Goal: Task Accomplishment & Management: Manage account settings

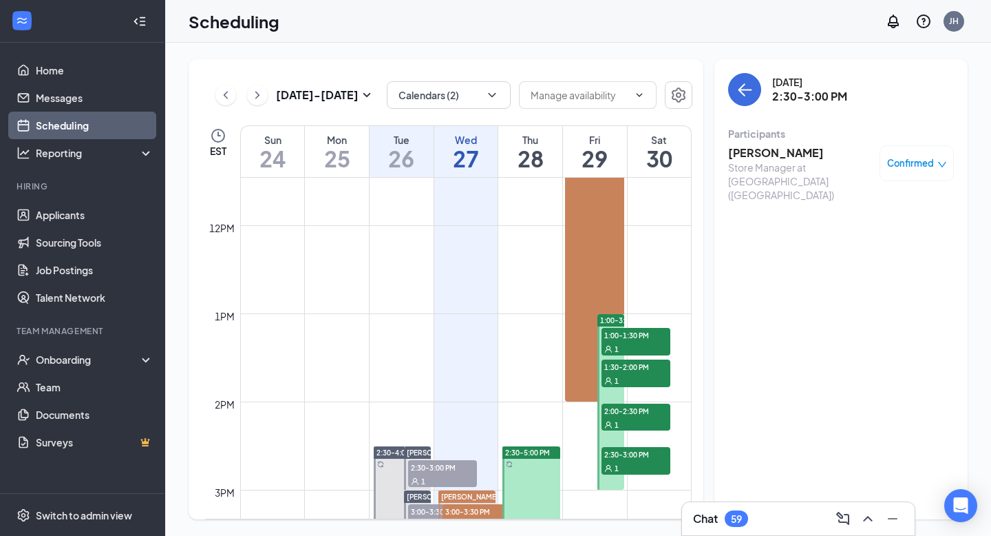
scroll to position [1032, 0]
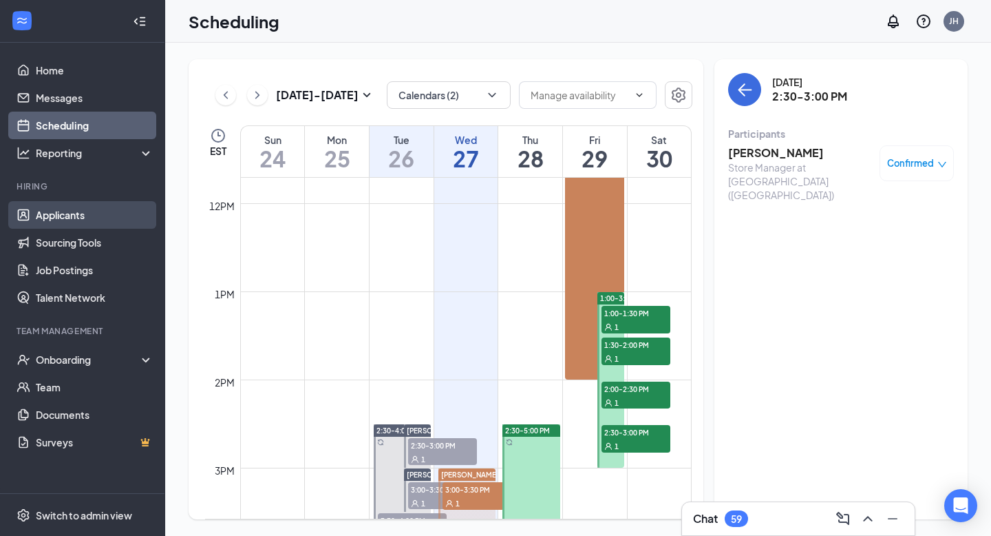
click at [65, 220] on link "Applicants" at bounding box center [95, 215] width 118 height 28
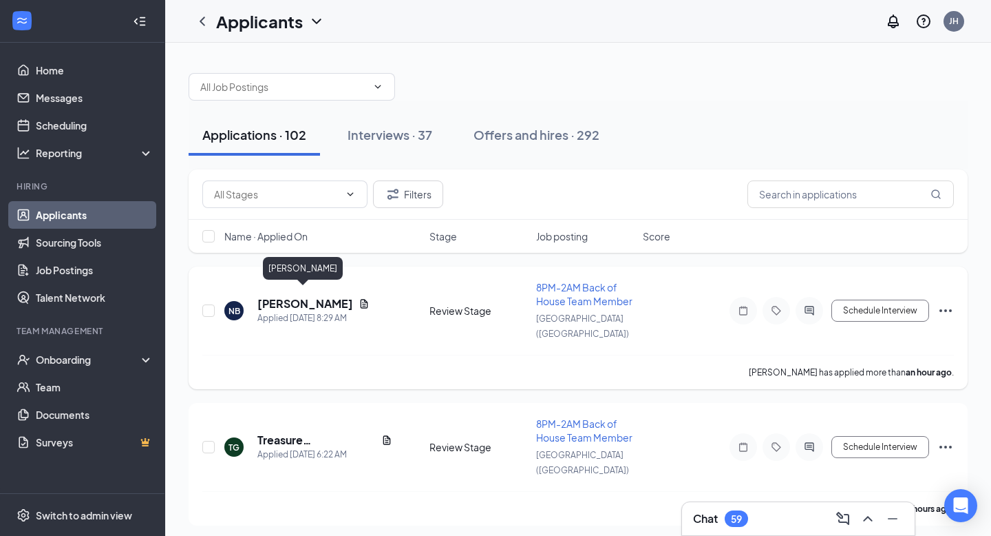
click at [291, 296] on h5 "[PERSON_NAME]" at bounding box center [305, 303] width 96 height 15
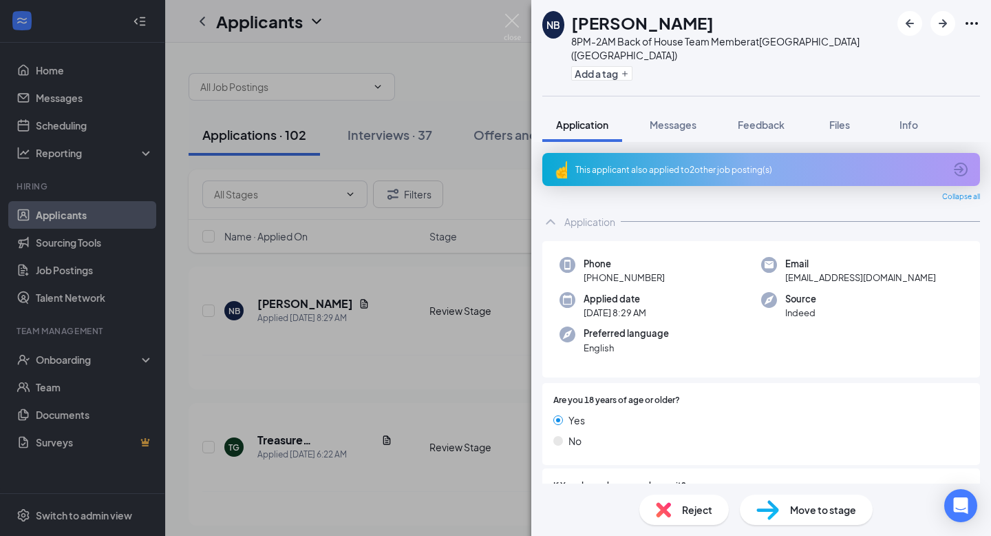
click at [755, 161] on div "This applicant also applied to 2 other job posting(s)" at bounding box center [761, 169] width 438 height 33
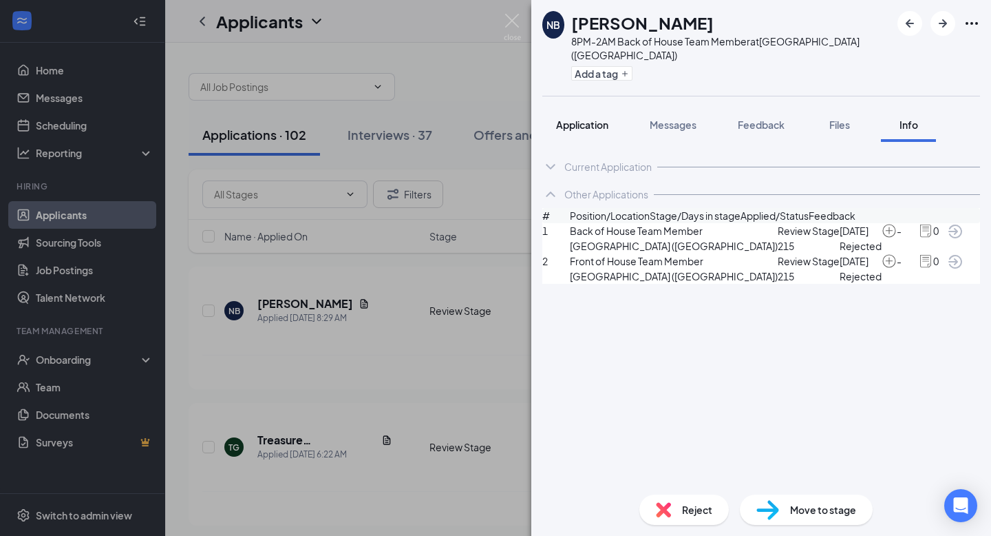
click at [577, 118] on span "Application" at bounding box center [582, 124] width 52 height 12
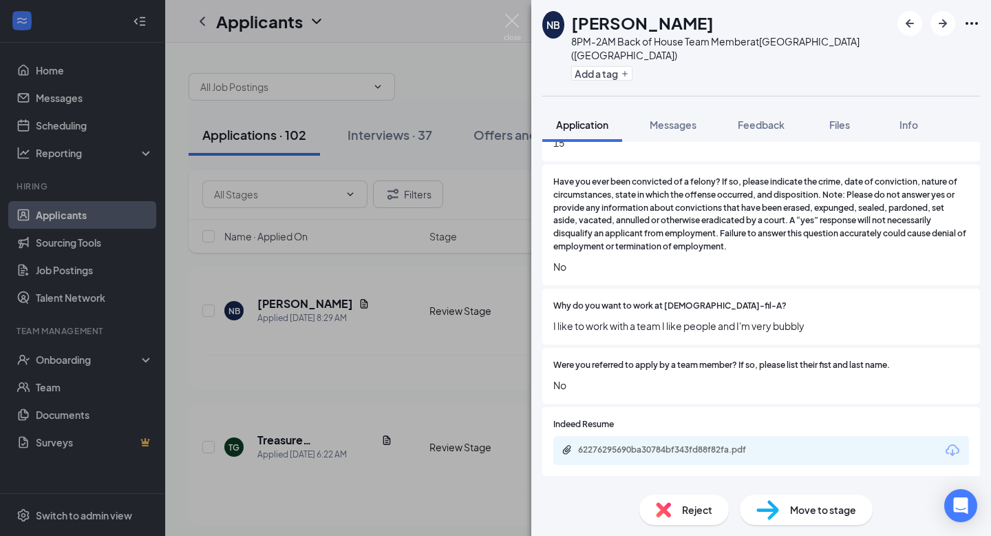
scroll to position [791, 0]
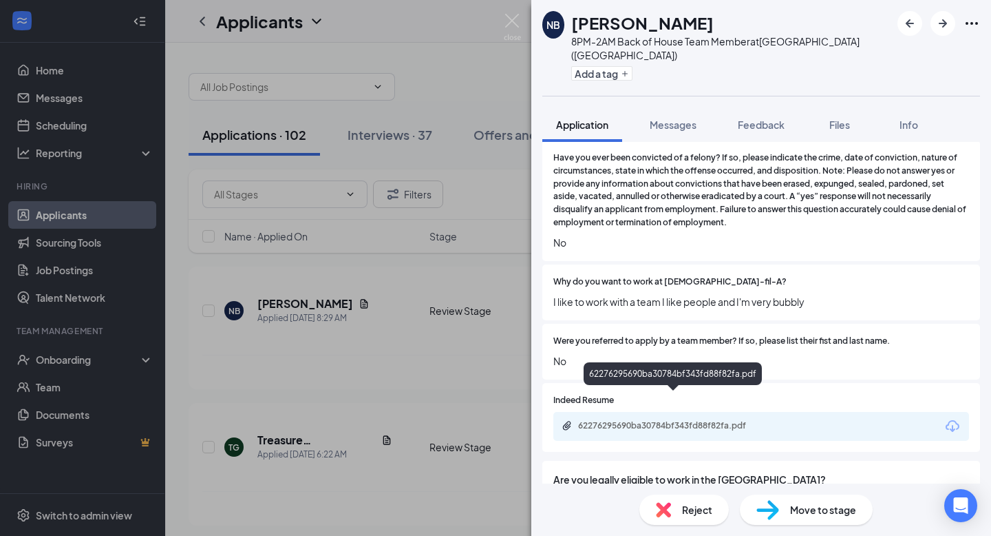
click at [635, 420] on div "62276295690ba30784bf343fd88f82fa.pdf" at bounding box center [674, 425] width 193 height 11
click at [945, 10] on div "NB [PERSON_NAME] 8PM-2AM Back of House Team Member at [GEOGRAPHIC_DATA] ([GEOGR…" at bounding box center [761, 48] width 460 height 96
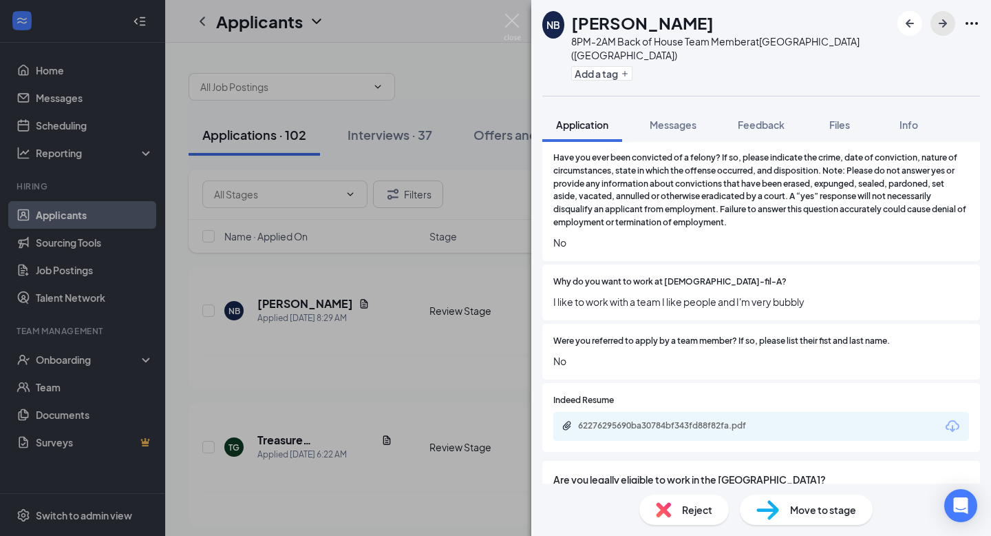
click at [945, 18] on icon "ArrowRight" at bounding box center [943, 23] width 17 height 17
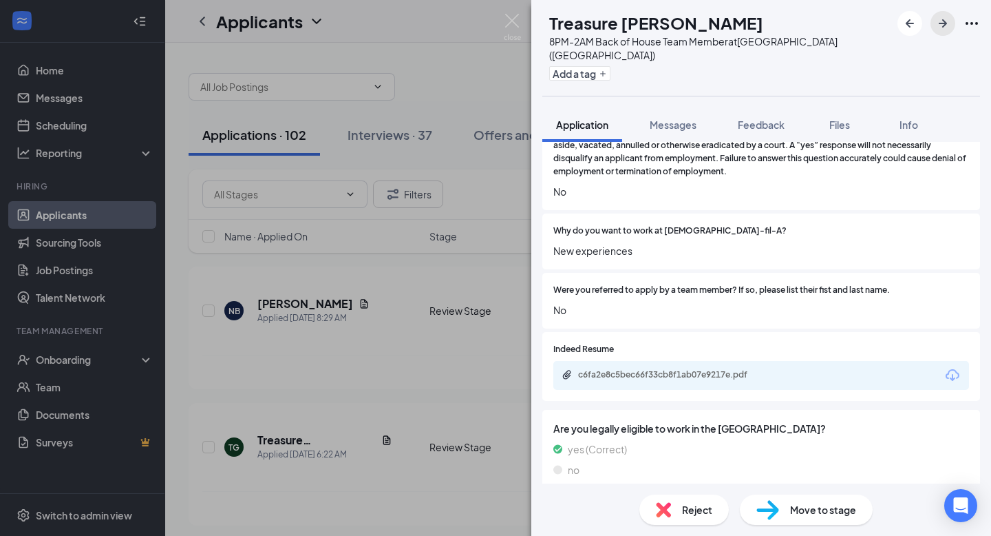
scroll to position [818, 0]
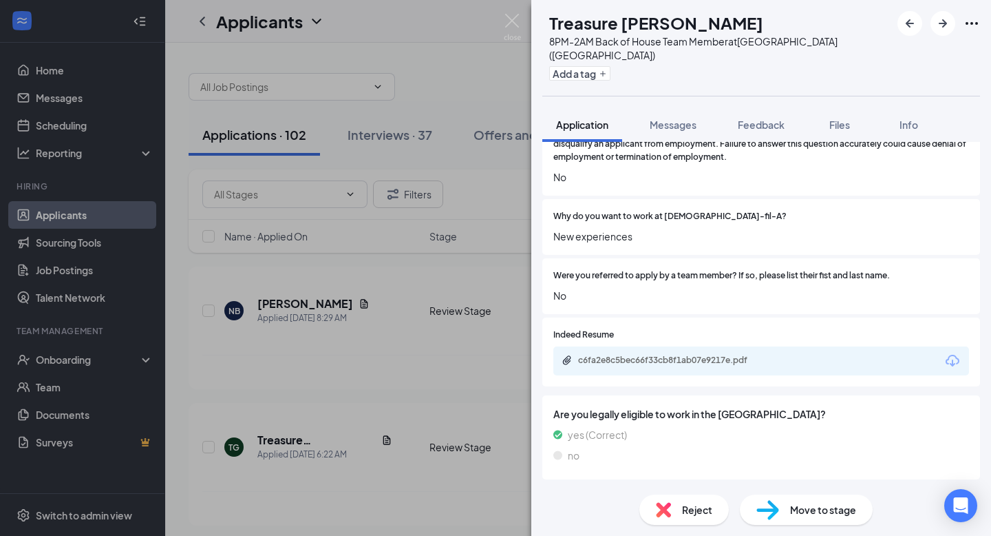
click at [666, 346] on div "c6fa2e8c5bec66f33cb8f1ab07e9217e.pdf" at bounding box center [762, 360] width 416 height 29
click at [663, 355] on div "c6fa2e8c5bec66f33cb8f1ab07e9217e.pdf" at bounding box center [673, 361] width 223 height 13
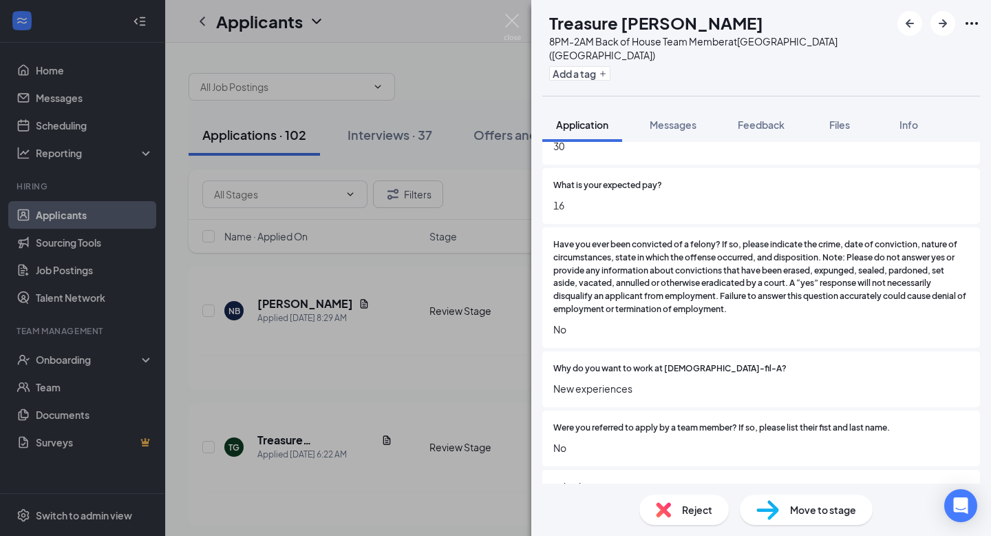
scroll to position [663, 0]
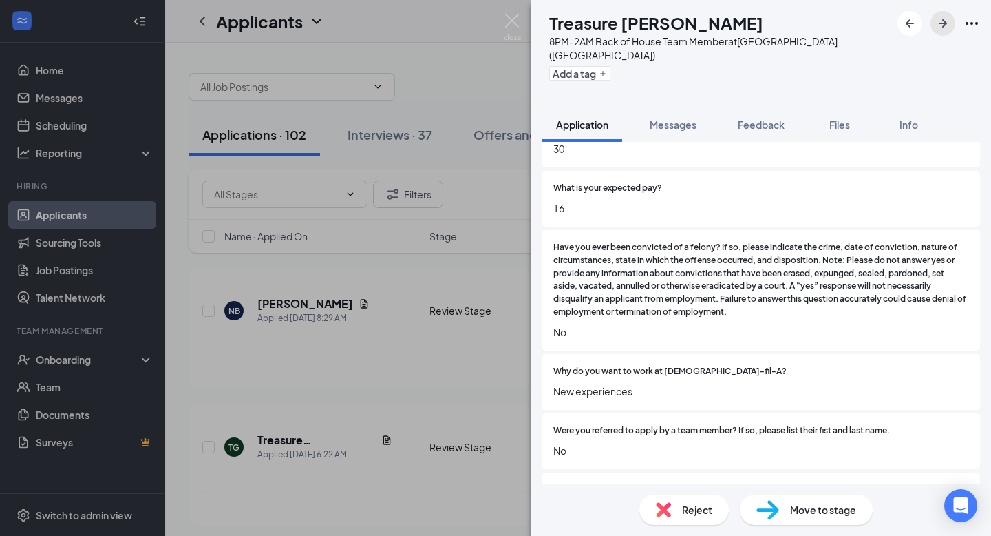
click at [943, 31] on icon "ArrowRight" at bounding box center [943, 23] width 17 height 17
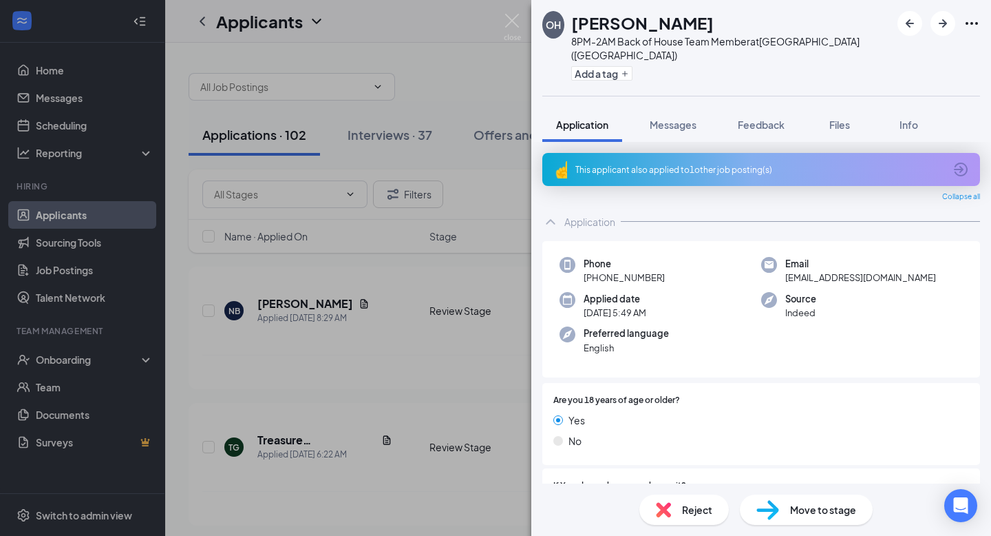
click at [702, 164] on div "This applicant also applied to 1 other job posting(s)" at bounding box center [760, 170] width 369 height 12
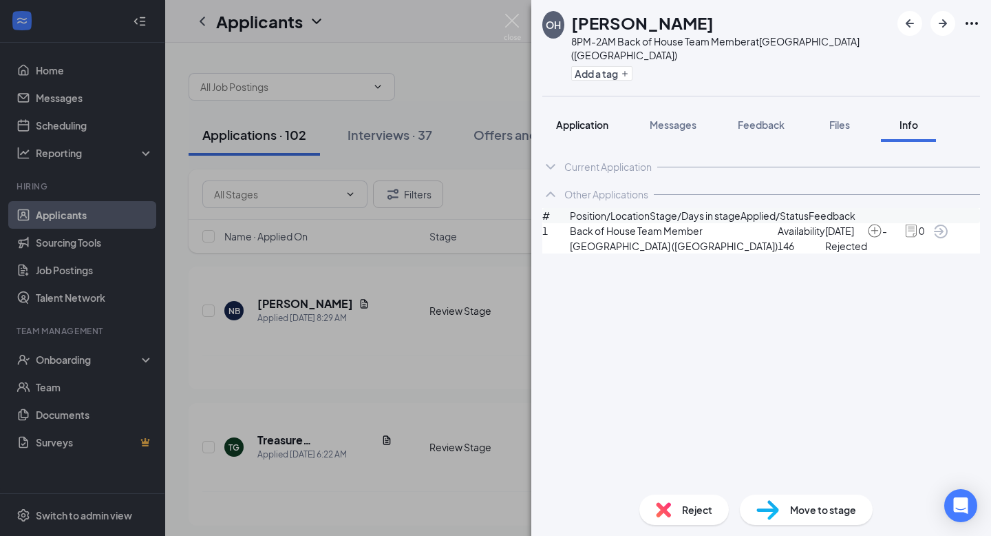
click at [567, 118] on span "Application" at bounding box center [582, 124] width 52 height 12
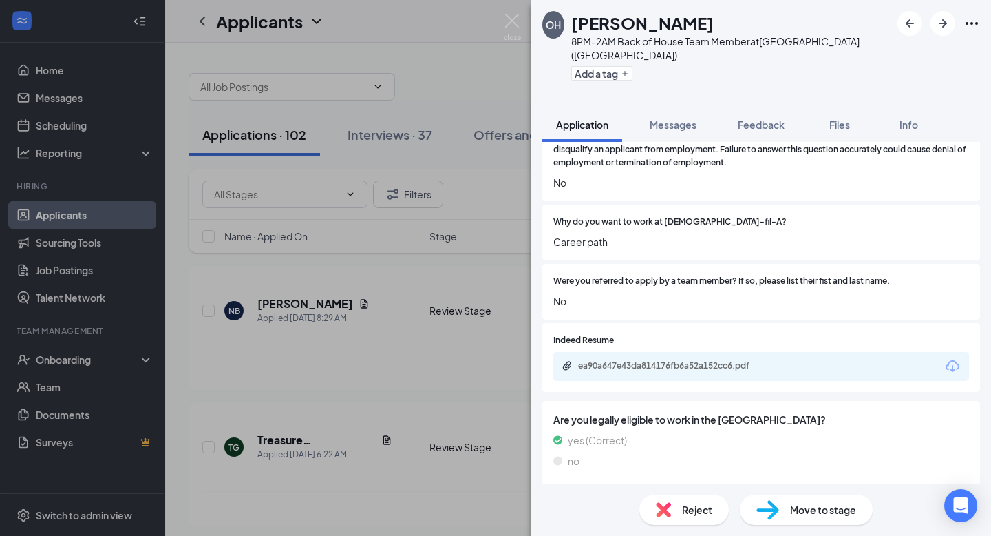
scroll to position [827, 0]
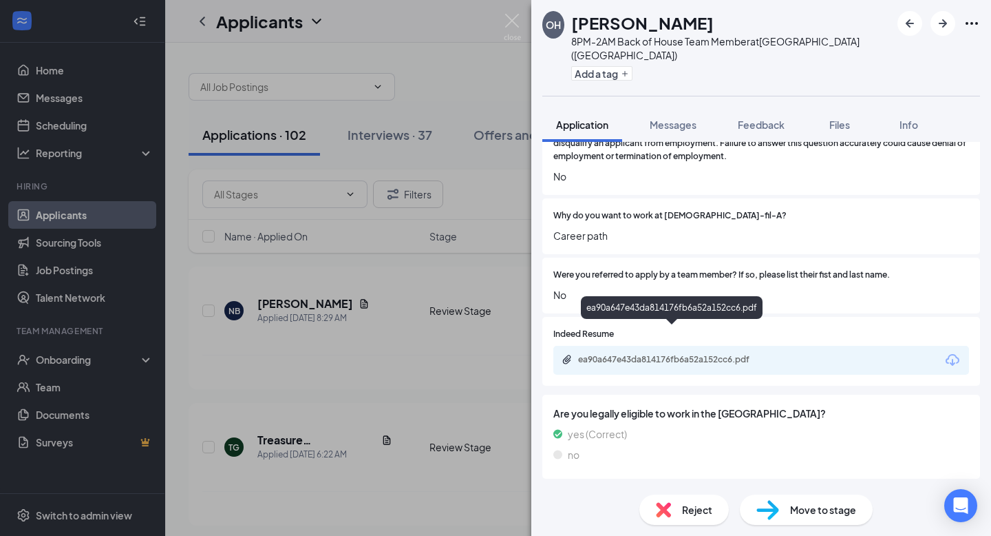
click at [603, 354] on div "ea90a647e43da814176fb6a52a152cc6.pdf" at bounding box center [674, 359] width 193 height 11
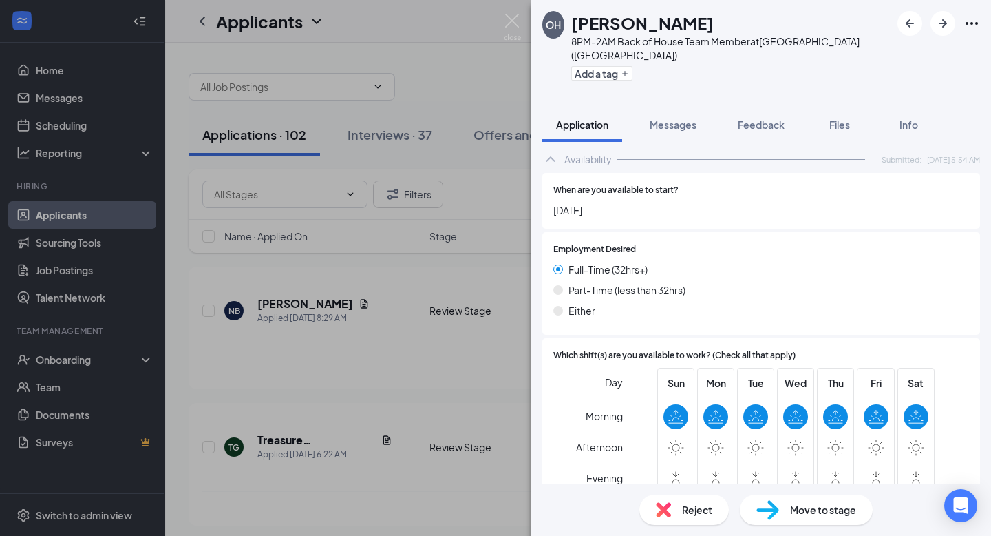
scroll to position [1256, 0]
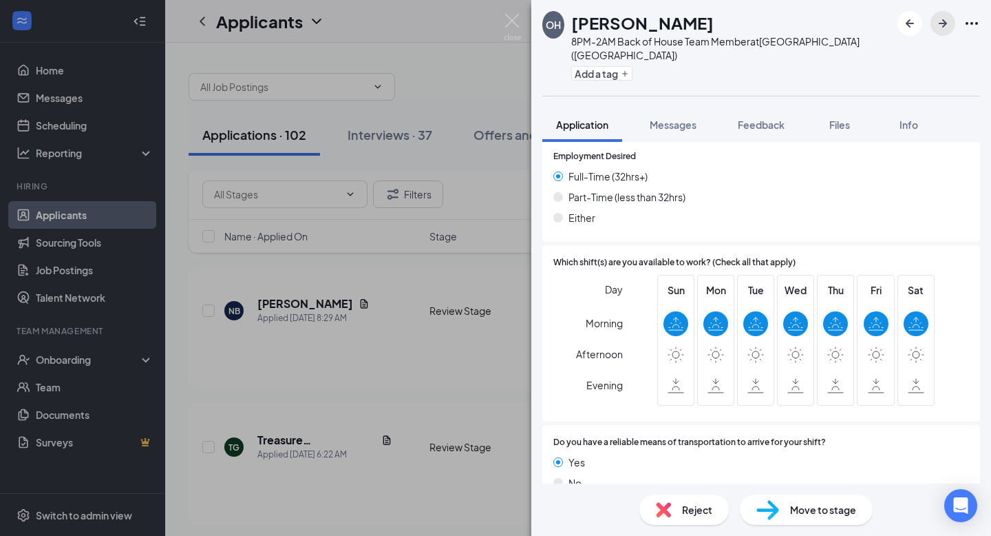
click at [940, 21] on icon "ArrowRight" at bounding box center [943, 23] width 17 height 17
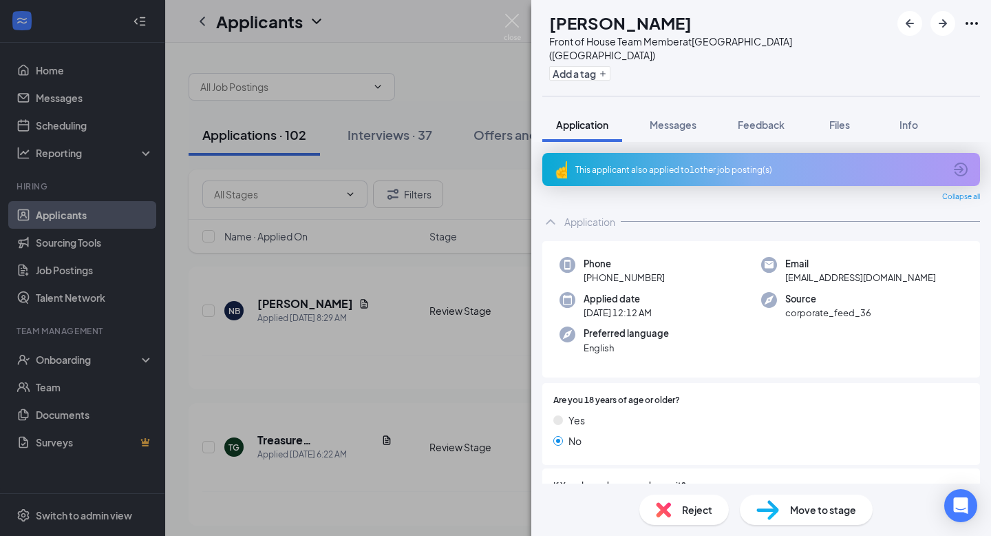
click at [670, 164] on div "This applicant also applied to 1 other job posting(s)" at bounding box center [761, 169] width 438 height 33
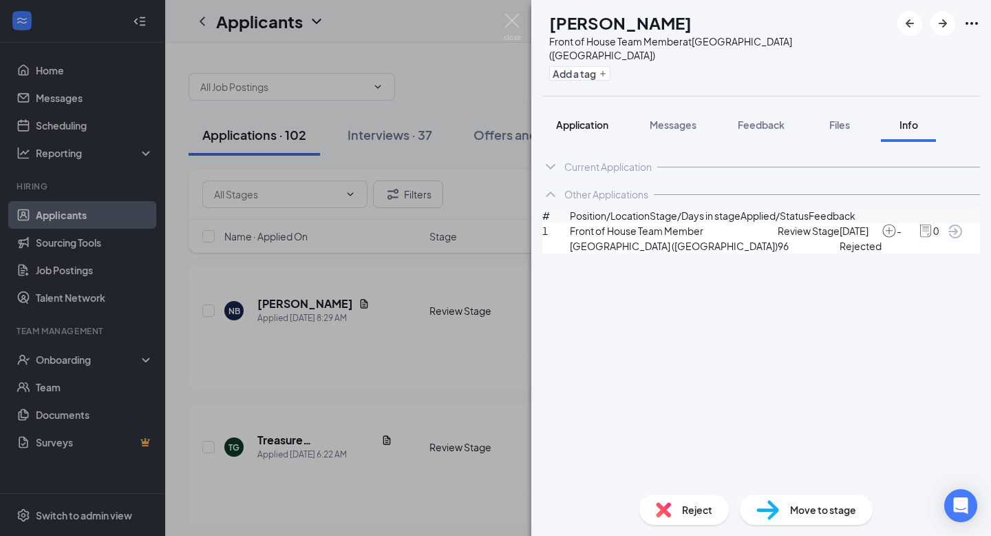
click at [575, 118] on span "Application" at bounding box center [582, 124] width 52 height 12
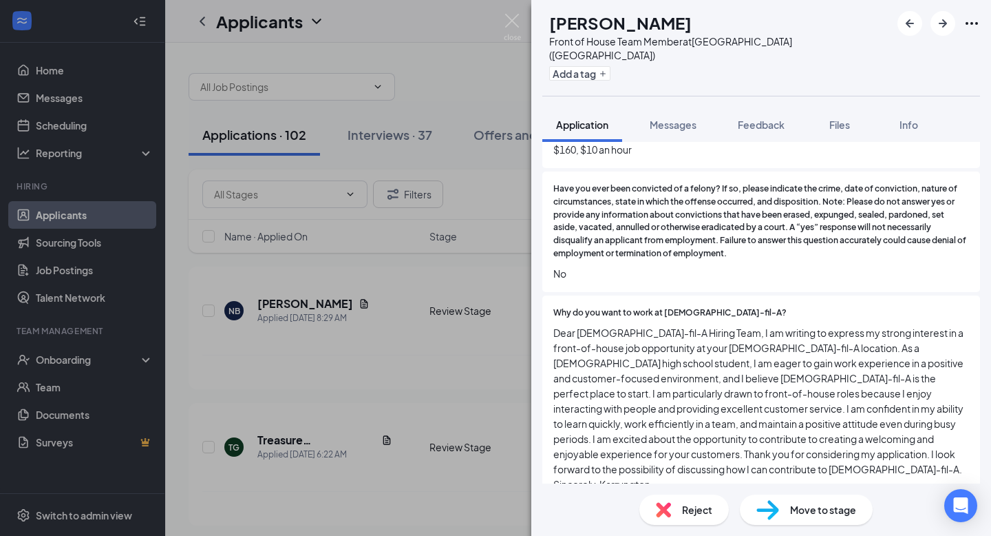
scroll to position [730, 0]
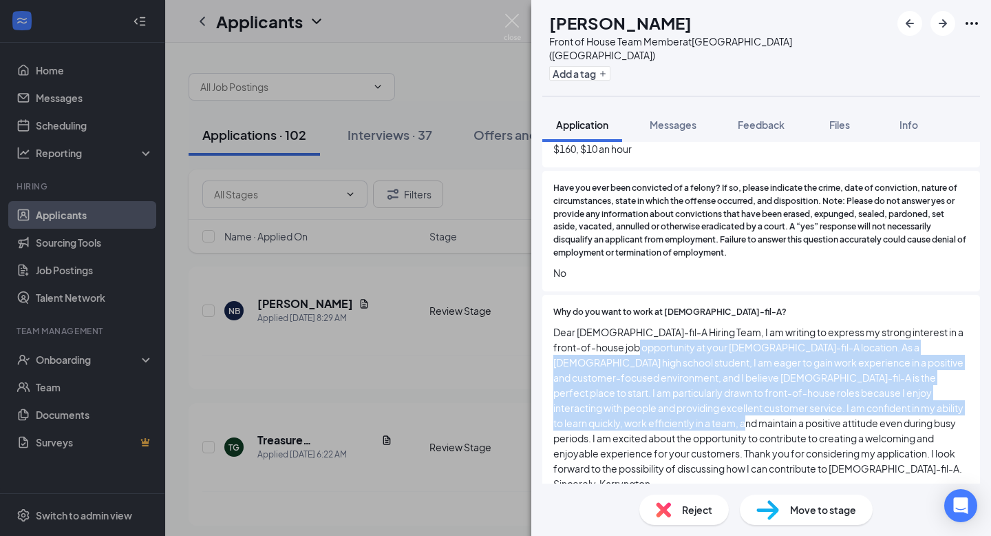
drag, startPoint x: 628, startPoint y: 321, endPoint x: 656, endPoint y: 401, distance: 84.7
click at [656, 401] on span "Dear [DEMOGRAPHIC_DATA]-fil-A Hiring Team, I am writing to express my strong in…" at bounding box center [762, 407] width 416 height 167
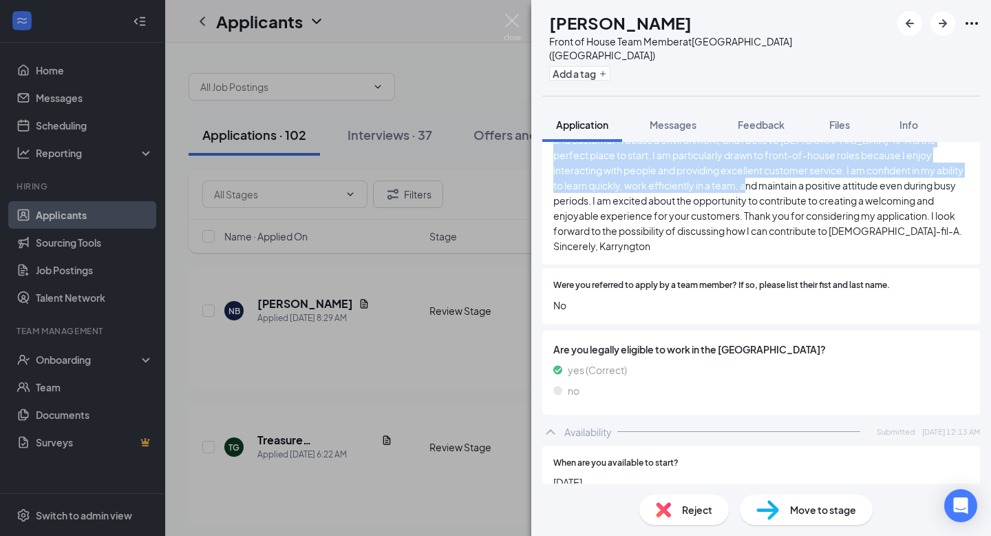
scroll to position [912, 0]
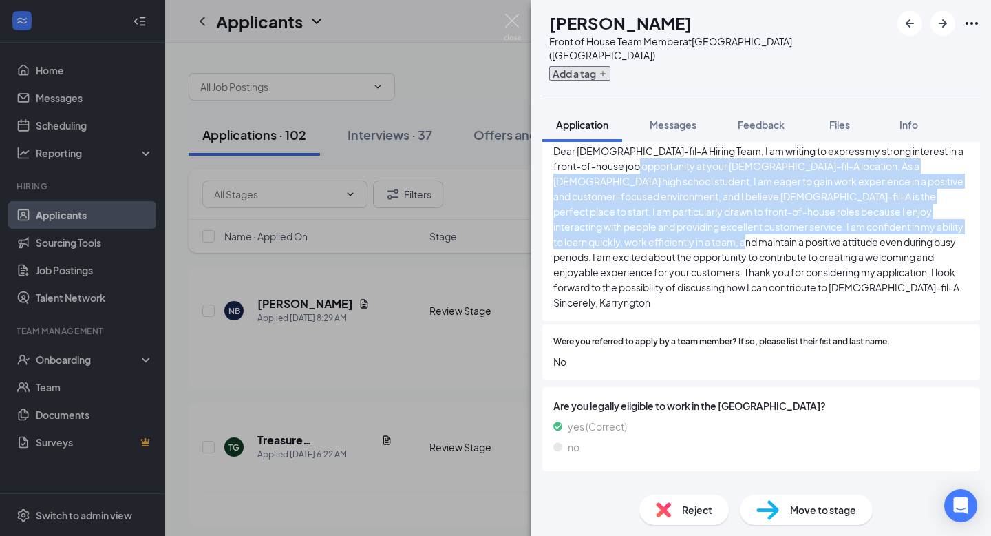
click at [611, 66] on button "Add a tag" at bounding box center [579, 73] width 61 height 14
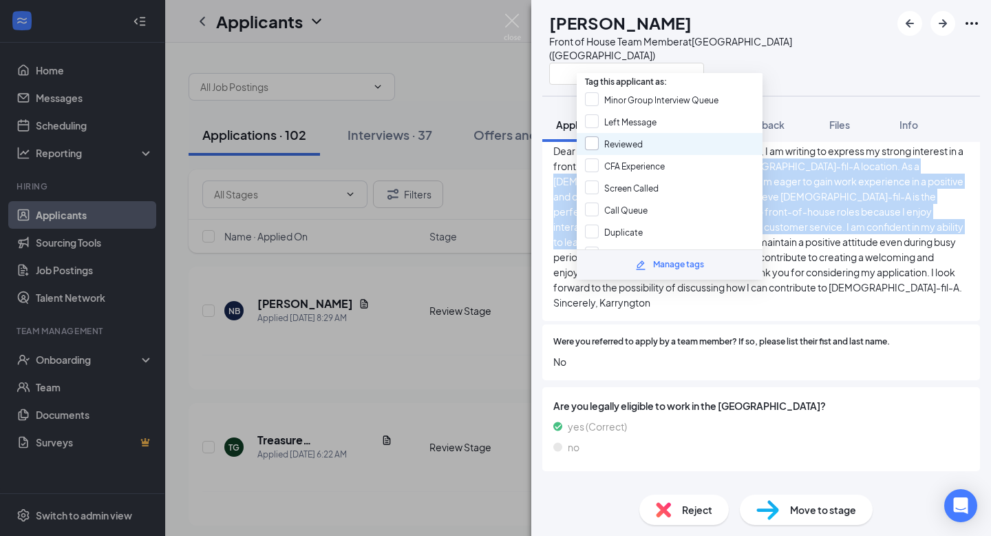
click at [625, 143] on input "Reviewed" at bounding box center [614, 143] width 58 height 15
checkbox input "true"
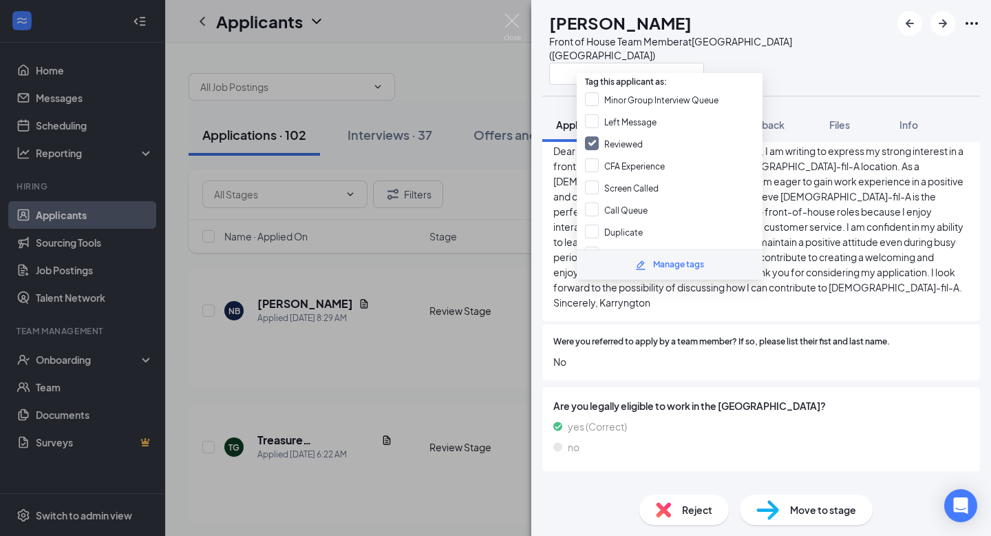
click at [838, 238] on span "Dear [DEMOGRAPHIC_DATA]-fil-A Hiring Team, I am writing to express my strong in…" at bounding box center [762, 226] width 416 height 167
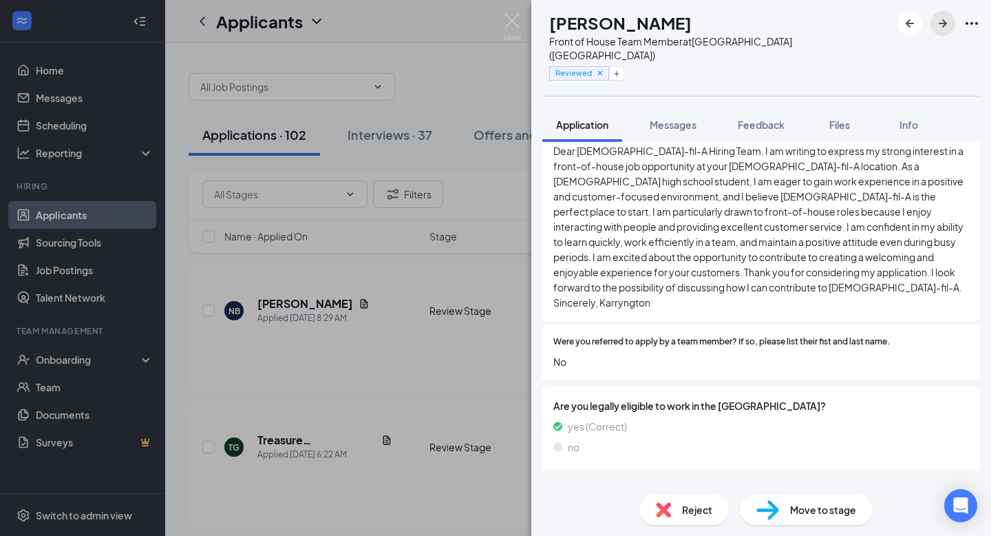
click at [939, 29] on icon "ArrowRight" at bounding box center [943, 23] width 17 height 17
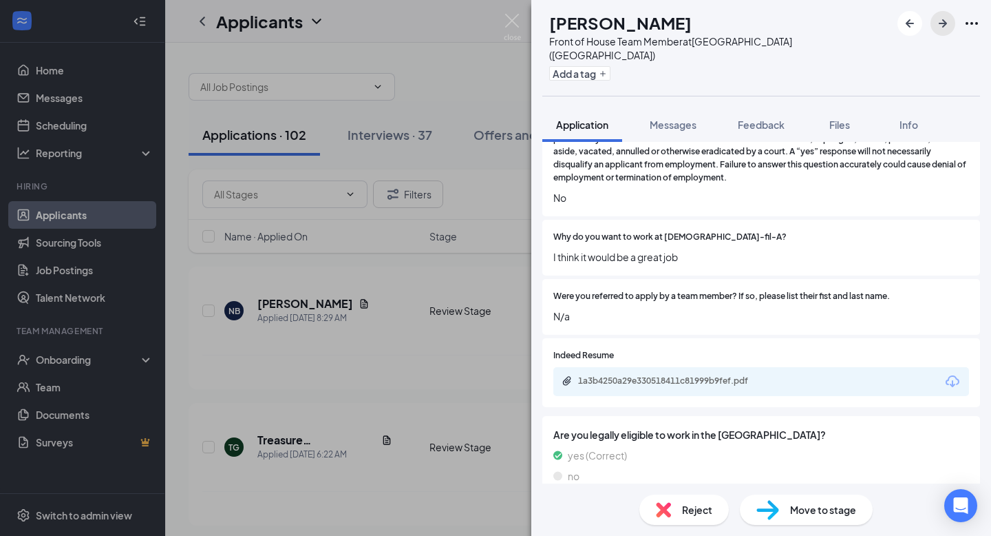
scroll to position [788, 0]
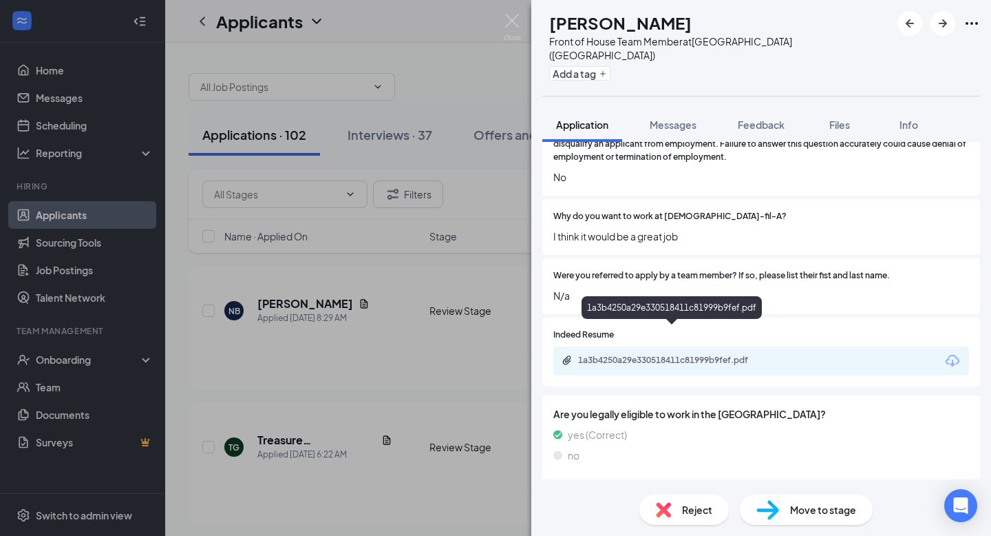
click at [737, 355] on div "1a3b4250a29e330518411c81999b9fef.pdf" at bounding box center [674, 360] width 193 height 11
